Goal: Task Accomplishment & Management: Use online tool/utility

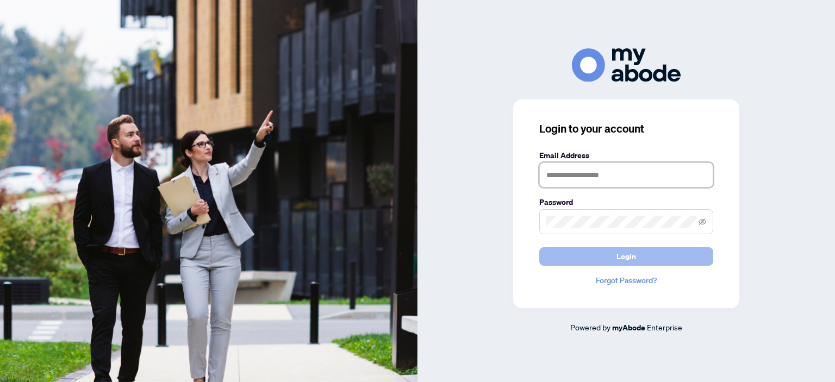
type input "**********"
click at [587, 257] on button "Login" at bounding box center [626, 256] width 174 height 18
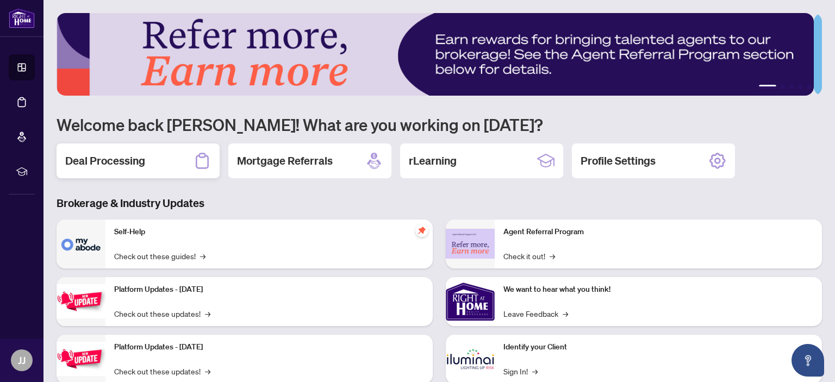
click at [122, 161] on h2 "Deal Processing" at bounding box center [105, 160] width 80 height 15
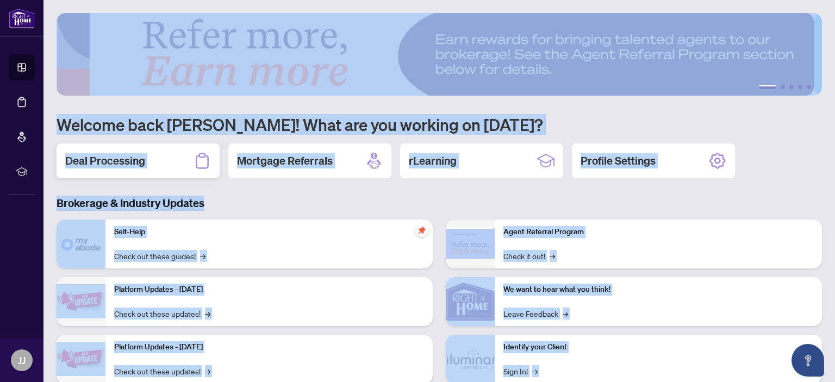
click at [122, 161] on main "1 2 3 4 5 Welcome back James! What are you working on today? Deal Processing Mo…" at bounding box center [440, 191] width 792 height 382
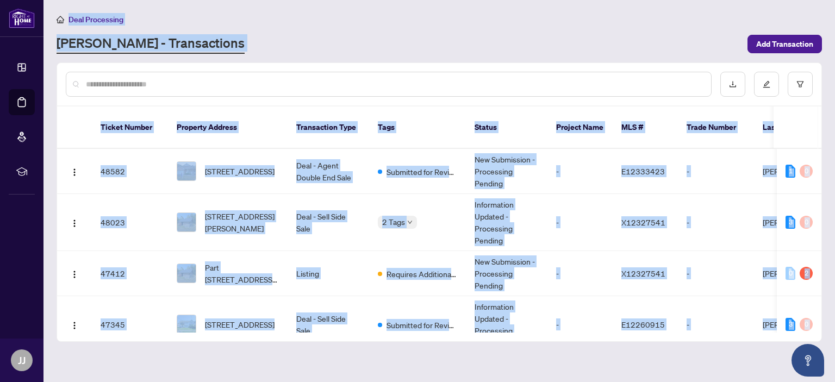
click at [182, 84] on input "text" at bounding box center [394, 84] width 617 height 12
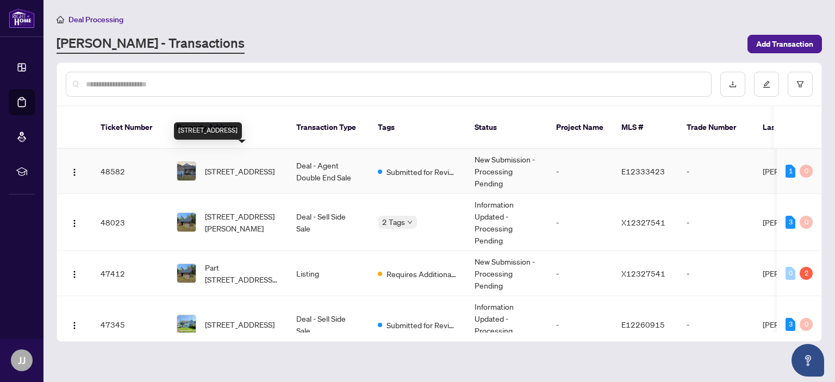
click at [239, 165] on span "307 Waterbury Cres, Scugog, Ontario L9L 1S5, Canada" at bounding box center [240, 171] width 70 height 12
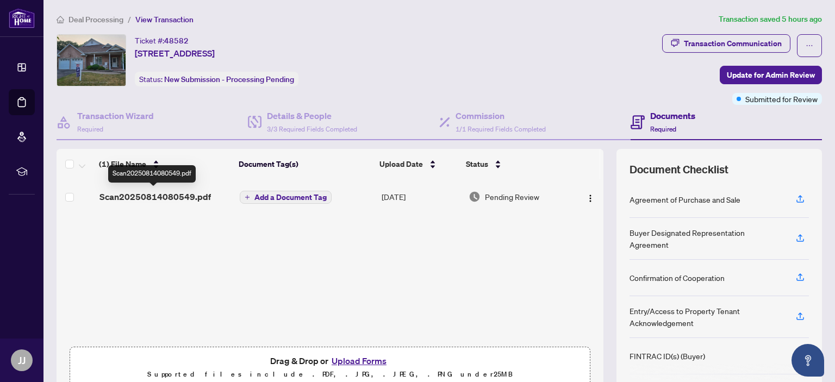
click at [146, 193] on span "Scan20250814080549.pdf" at bounding box center [155, 196] width 111 height 13
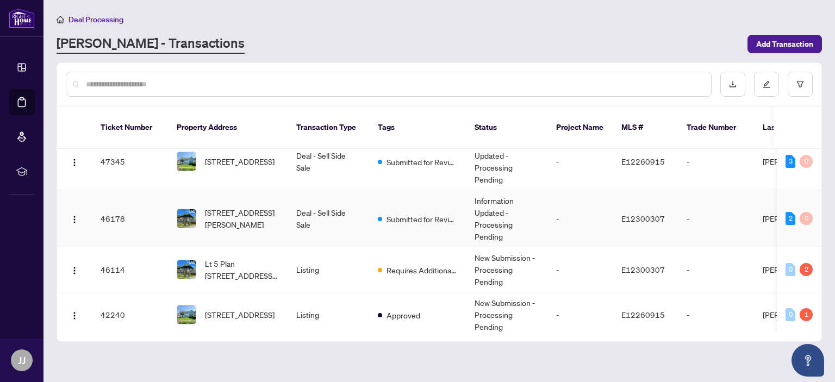
scroll to position [109, 0]
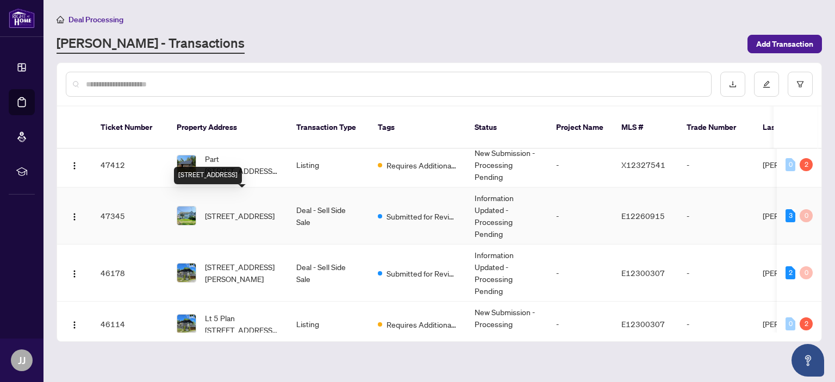
click at [236, 210] on span "171 Union Ave, Scugog, Ontario L9L 1E7, Canada" at bounding box center [240, 216] width 70 height 12
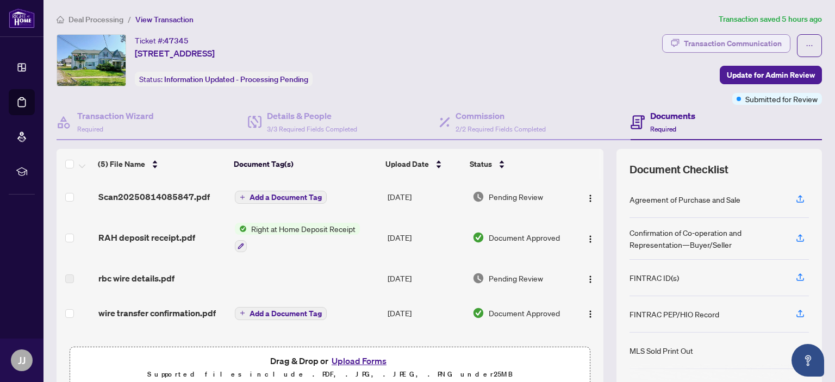
click at [709, 39] on div "Transaction Communication" at bounding box center [733, 43] width 98 height 17
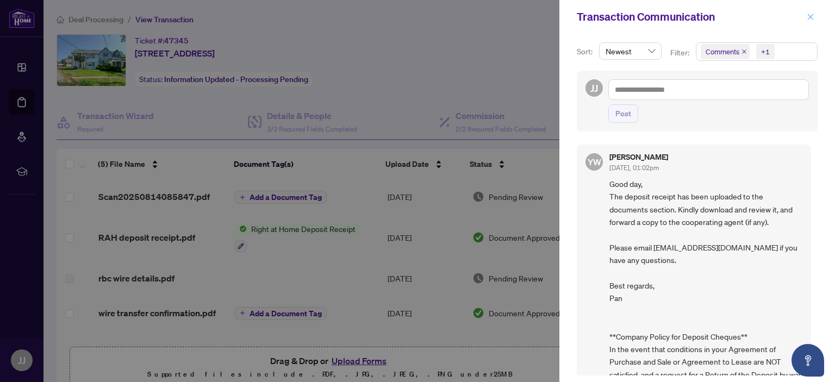
click at [809, 15] on icon "close" at bounding box center [811, 17] width 8 height 8
